Goal: Task Accomplishment & Management: Use online tool/utility

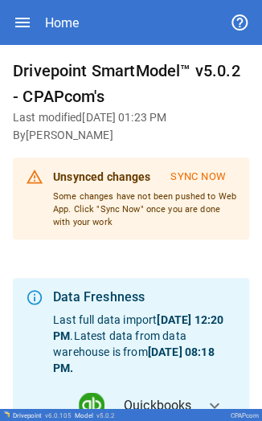
click at [83, 2] on button "Sync Now" at bounding box center [198, 177] width 76 height 27
